Goal: Task Accomplishment & Management: Manage account settings

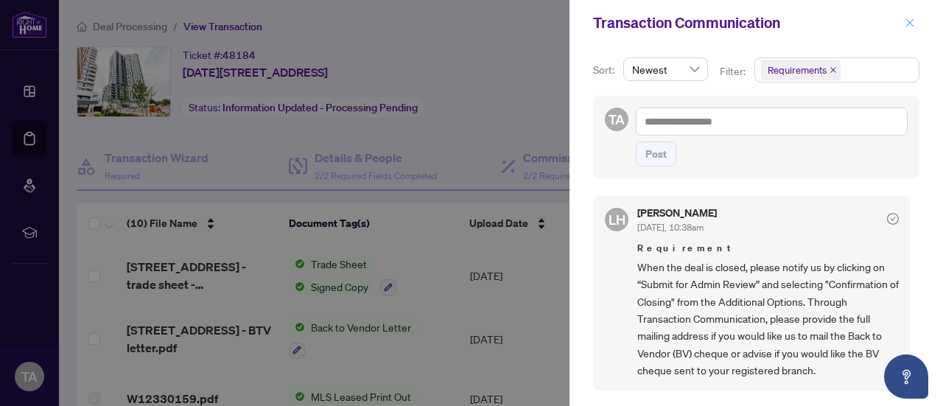
scroll to position [576, 0]
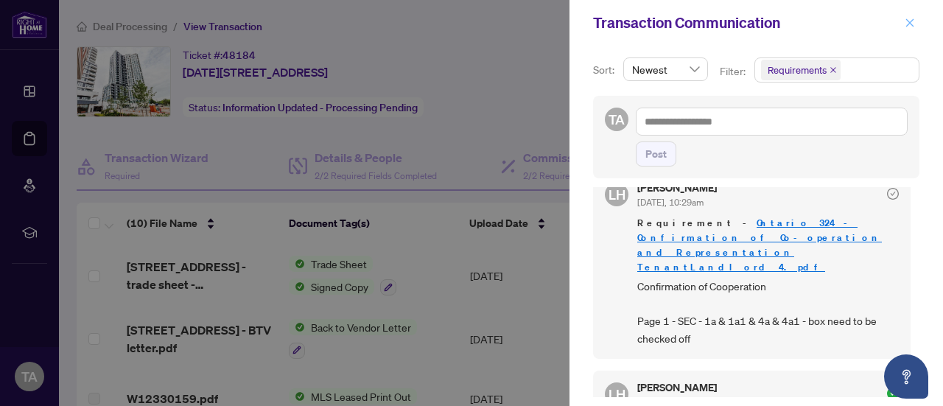
click at [911, 24] on icon "close" at bounding box center [910, 23] width 10 height 10
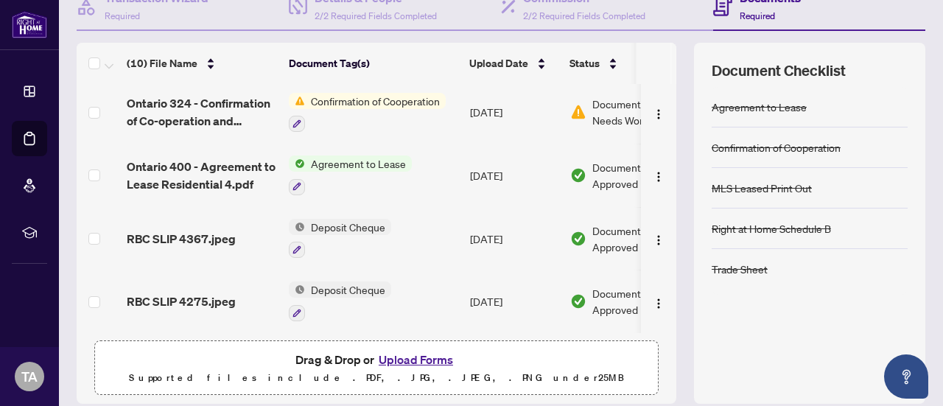
scroll to position [163, 0]
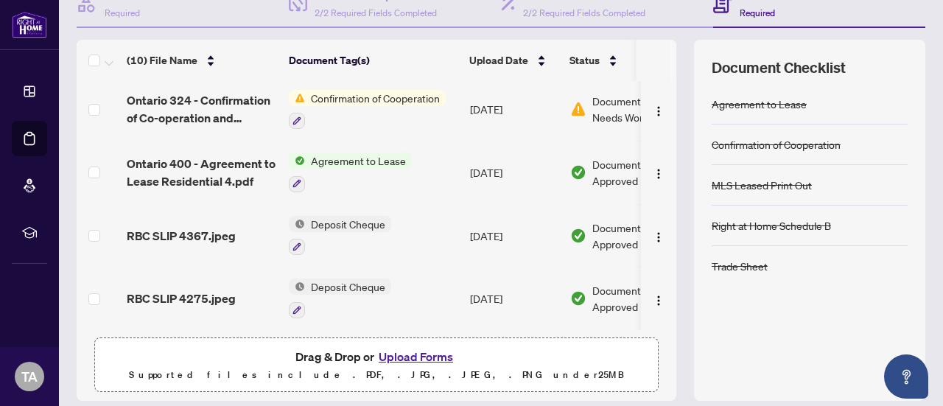
click at [417, 358] on button "Upload Forms" at bounding box center [415, 356] width 83 height 19
click at [417, 354] on button "Upload Forms" at bounding box center [415, 356] width 83 height 19
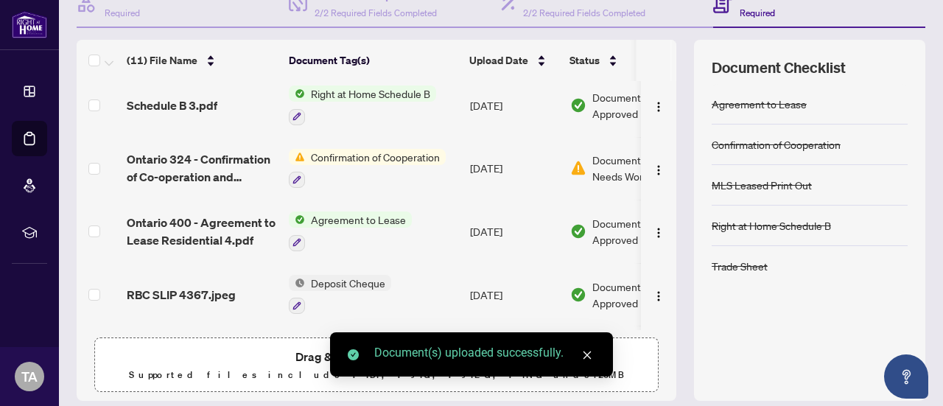
drag, startPoint x: 662, startPoint y: 296, endPoint x: 668, endPoint y: 216, distance: 80.6
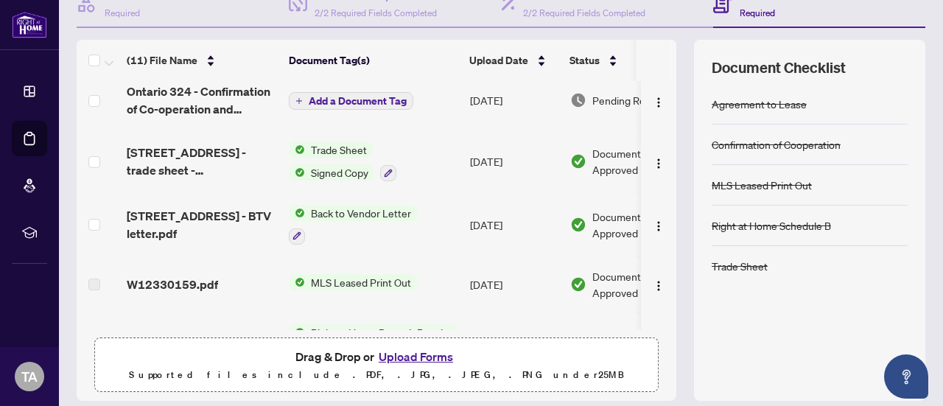
scroll to position [0, 0]
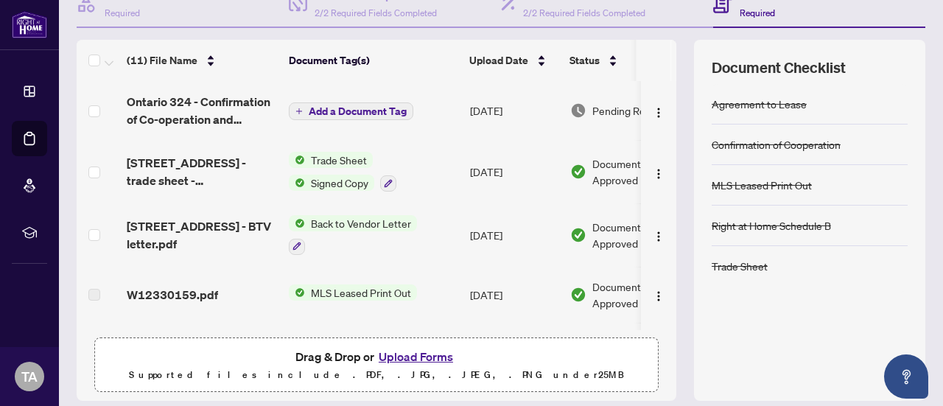
click at [362, 111] on span "Add a Document Tag" at bounding box center [358, 111] width 98 height 10
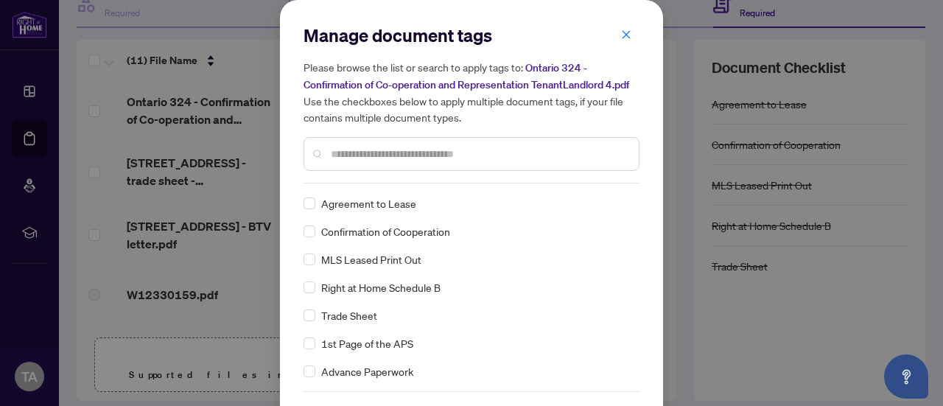
click at [362, 155] on input "text" at bounding box center [479, 154] width 296 height 16
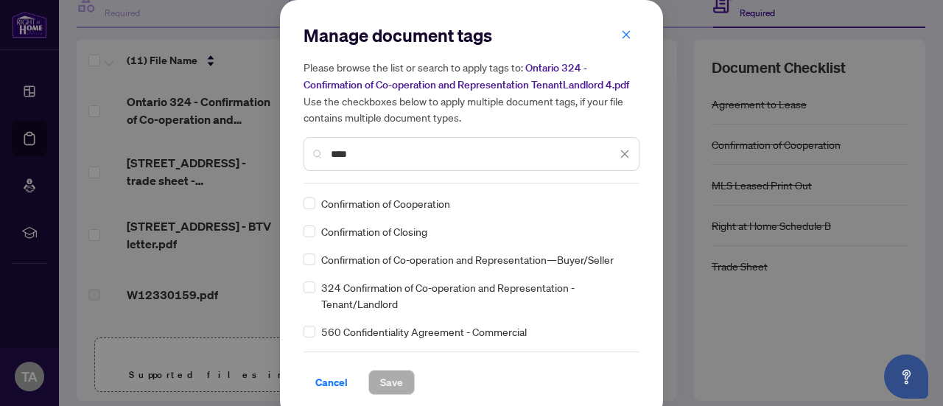
type input "****"
click at [390, 385] on span "Save" at bounding box center [391, 383] width 23 height 24
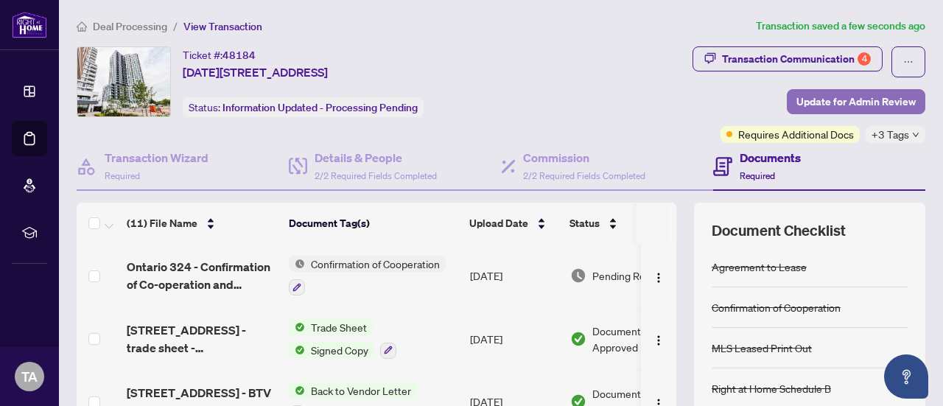
click at [825, 102] on span "Update for Admin Review" at bounding box center [855, 102] width 119 height 24
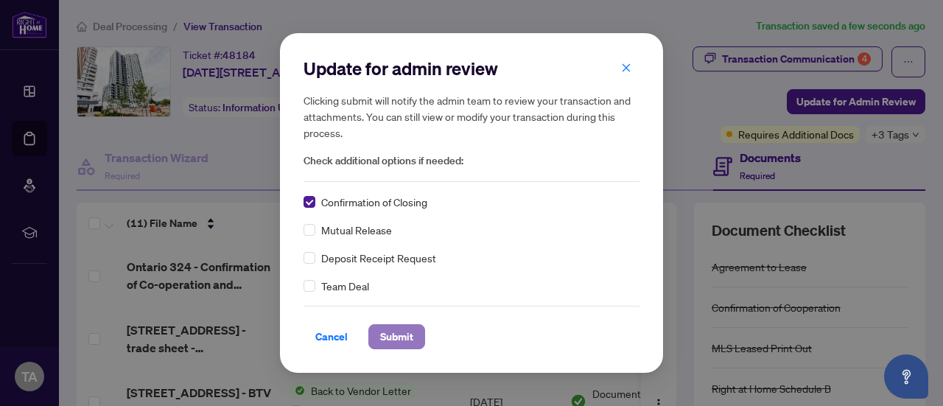
click at [390, 340] on span "Submit" at bounding box center [396, 337] width 33 height 24
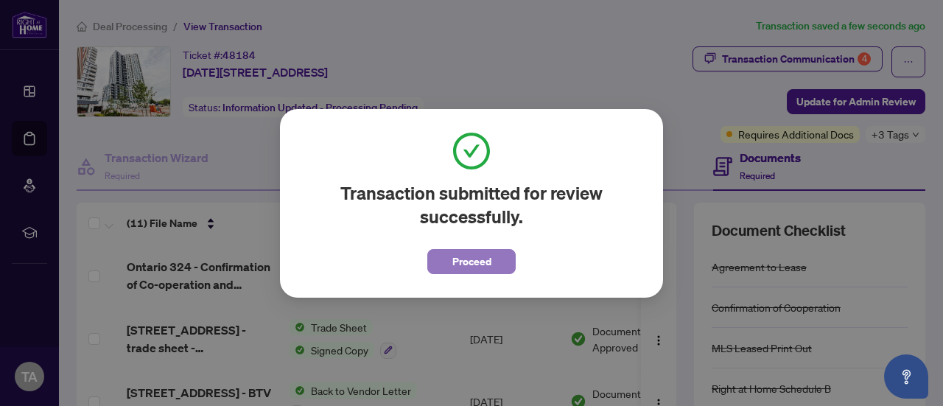
click at [474, 262] on span "Proceed" at bounding box center [471, 262] width 39 height 24
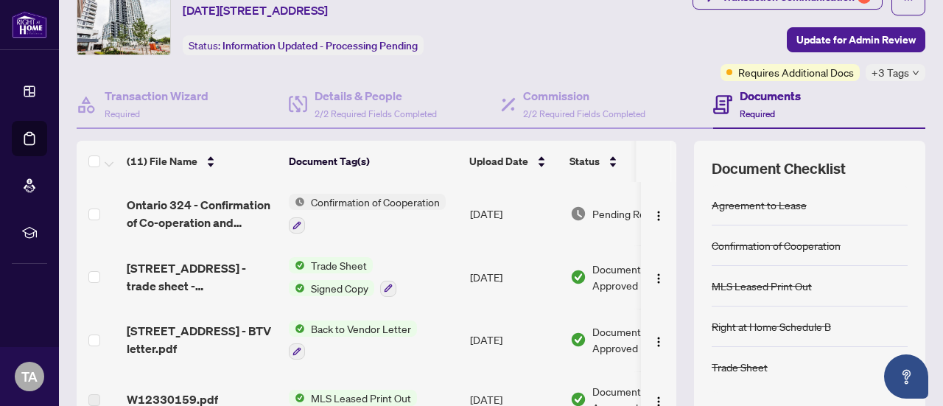
scroll to position [16, 0]
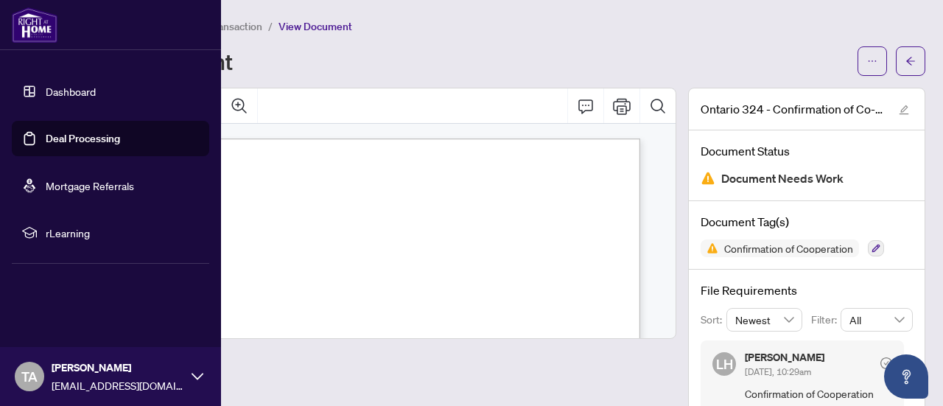
click at [60, 133] on link "Deal Processing" at bounding box center [83, 138] width 74 height 13
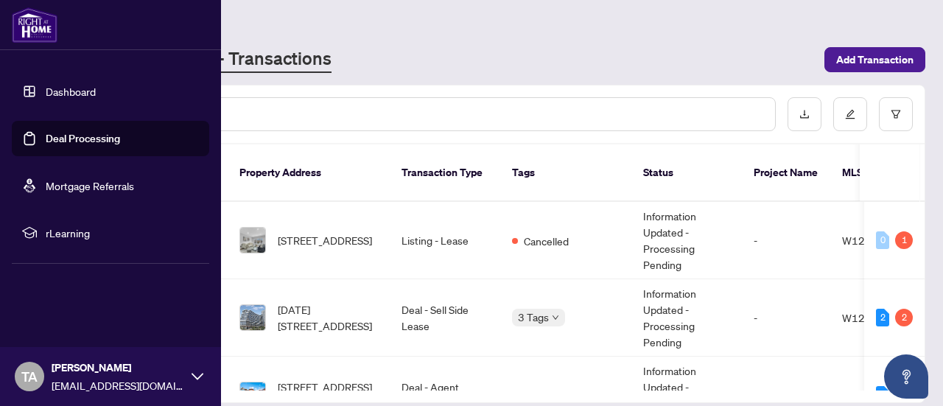
click at [60, 133] on link "Deal Processing" at bounding box center [83, 138] width 74 height 13
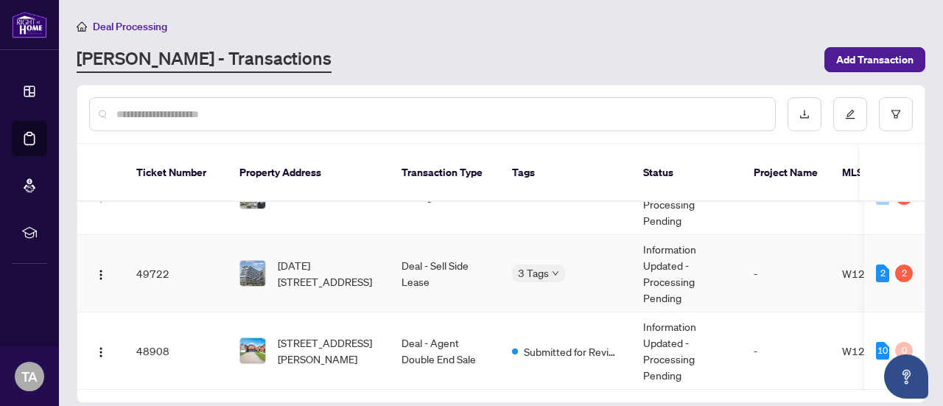
scroll to position [55, 0]
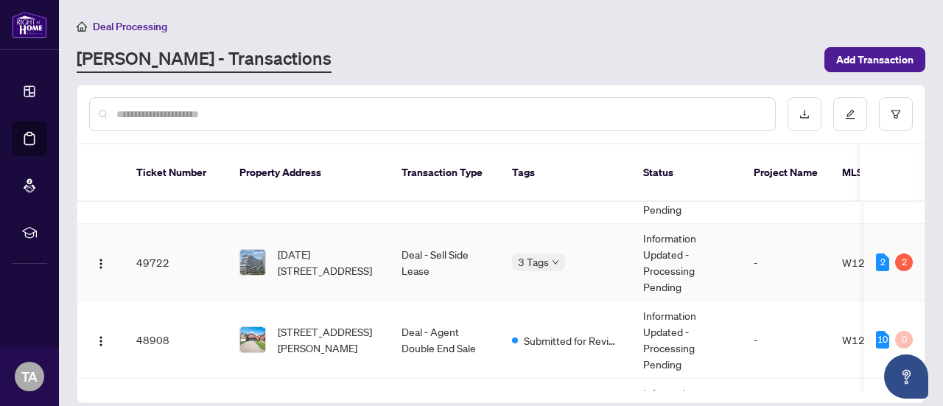
click at [592, 253] on div "3 Tags" at bounding box center [566, 261] width 108 height 17
click at [391, 253] on td "Deal - Sell Side Lease" at bounding box center [445, 262] width 111 height 77
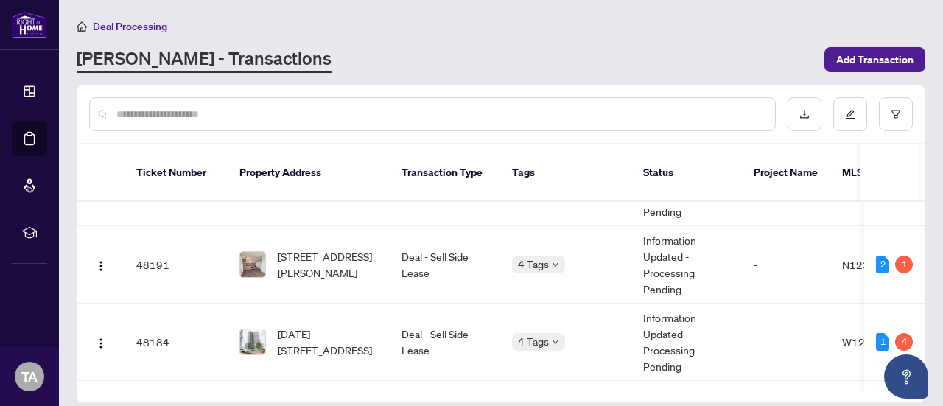
scroll to position [211, 0]
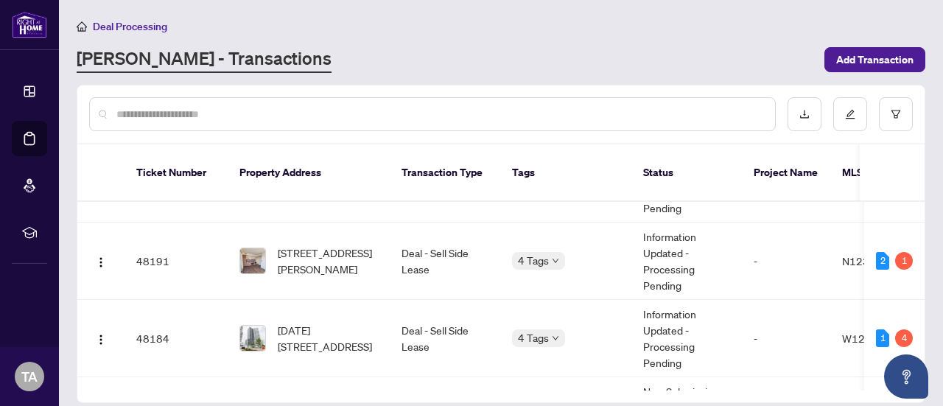
click at [480, 269] on td "Deal - Sell Side Lease" at bounding box center [445, 260] width 111 height 77
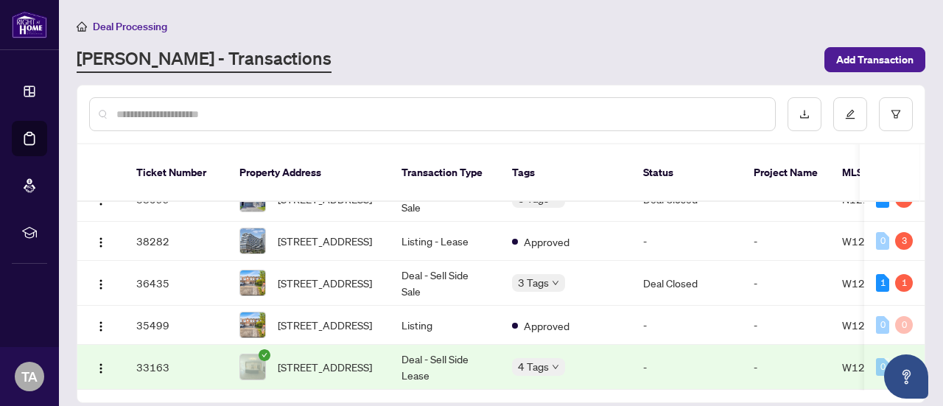
scroll to position [1542, 0]
click at [679, 115] on input "text" at bounding box center [439, 114] width 647 height 16
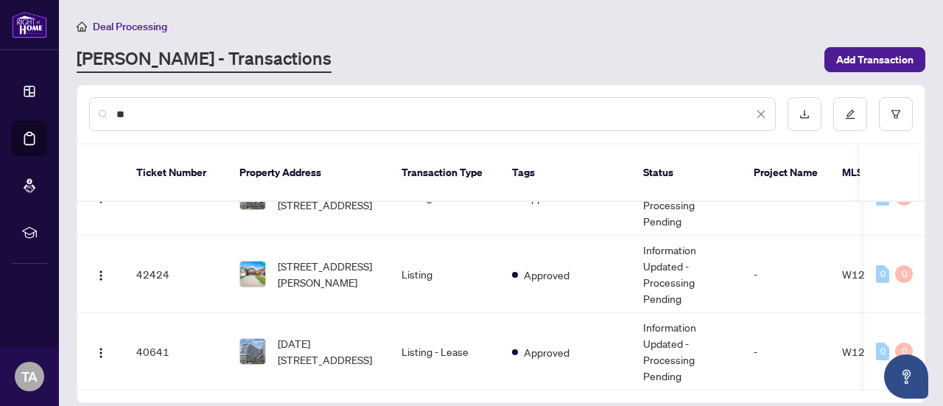
type input "***"
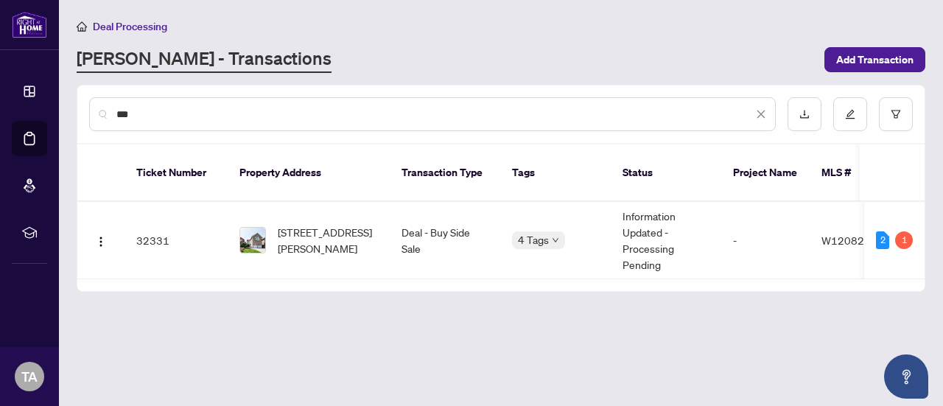
click at [351, 228] on span "[STREET_ADDRESS][PERSON_NAME]" at bounding box center [328, 240] width 100 height 32
